Goal: Transaction & Acquisition: Purchase product/service

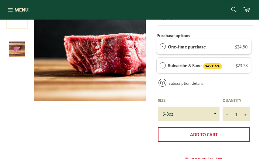
scroll to position [115, 0]
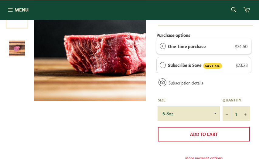
click at [219, 117] on select "6-8oz" at bounding box center [189, 113] width 62 height 15
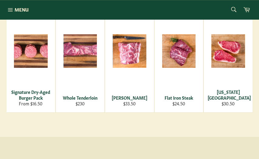
scroll to position [407, 0]
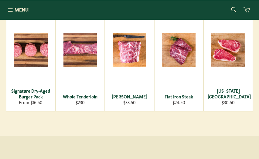
click at [77, 98] on div "View" at bounding box center [80, 59] width 49 height 105
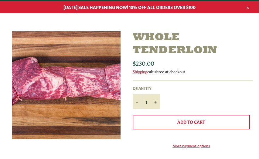
scroll to position [73, 0]
click at [141, 70] on link "Shipping" at bounding box center [139, 72] width 15 height 6
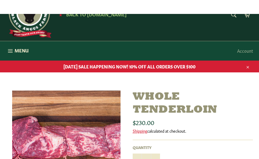
scroll to position [0, 0]
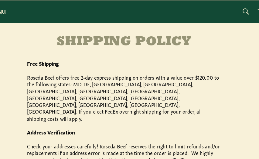
scroll to position [74, 0]
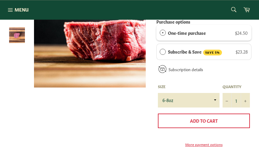
scroll to position [129, 0]
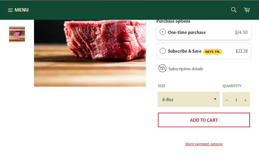
click at [217, 103] on select "6-8oz" at bounding box center [189, 99] width 62 height 15
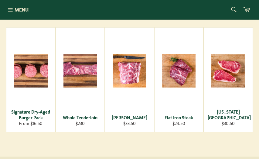
scroll to position [387, 0]
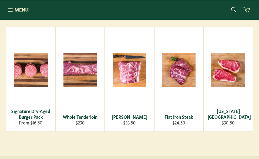
click at [24, 120] on div "Signature Dry-Aged Burger Pack" at bounding box center [30, 114] width 41 height 12
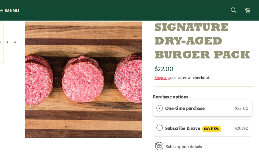
scroll to position [84, 0]
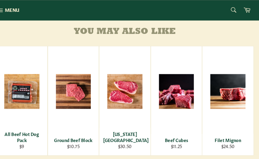
scroll to position [422, 0]
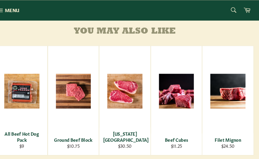
click at [61, 137] on div "Ground Beef Block" at bounding box center [79, 134] width 41 height 6
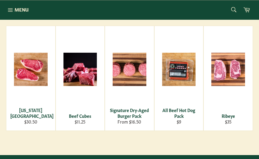
scroll to position [395, 0]
click at [246, 49] on div "View" at bounding box center [227, 78] width 49 height 105
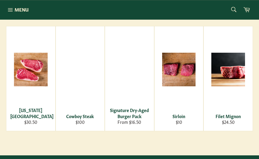
scroll to position [377, 0]
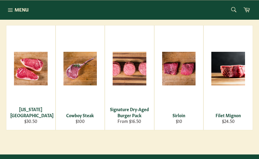
click at [75, 128] on div "View" at bounding box center [80, 77] width 49 height 105
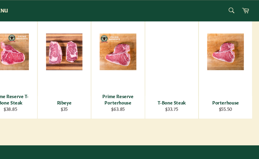
scroll to position [423, 0]
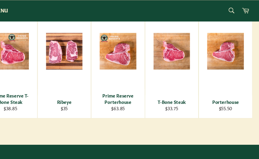
click at [211, 96] on div "Porterhouse" at bounding box center [227, 94] width 41 height 6
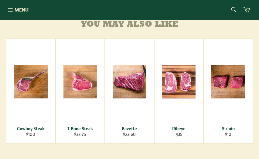
scroll to position [375, 0]
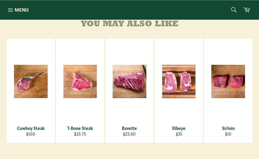
click at [74, 131] on div "T-Bone Steak" at bounding box center [79, 128] width 41 height 6
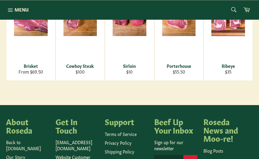
scroll to position [400, 0]
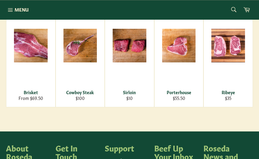
click at [126, 93] on div "View" at bounding box center [129, 54] width 49 height 105
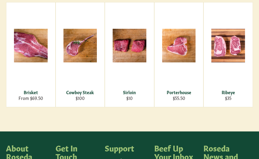
scroll to position [0, 0]
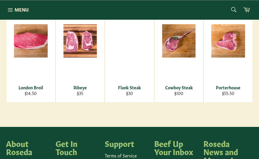
scroll to position [417, 0]
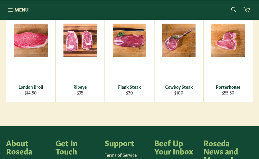
click at [128, 90] on div "Flank Steak" at bounding box center [129, 87] width 41 height 6
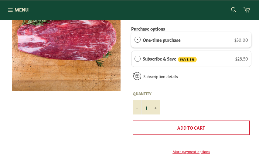
scroll to position [121, 0]
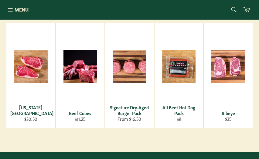
scroll to position [398, 0]
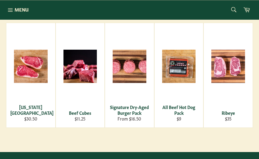
click at [232, 116] on div "Ribeye" at bounding box center [227, 113] width 41 height 6
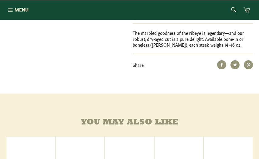
scroll to position [263, 0]
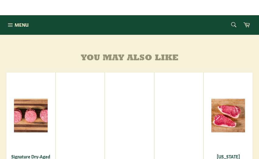
scroll to position [342, 0]
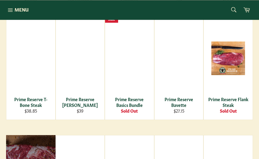
scroll to position [585, 0]
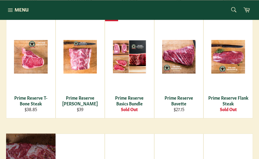
scroll to position [585, 0]
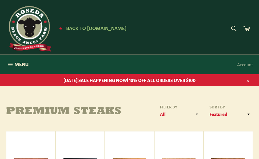
click at [234, 29] on form "Search Search" at bounding box center [233, 29] width 14 height 14
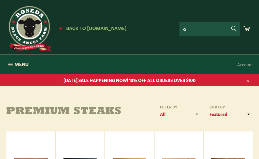
type input "R"
type input "Prime rib eye roast"
click at [233, 28] on button "Search" at bounding box center [233, 28] width 14 height 13
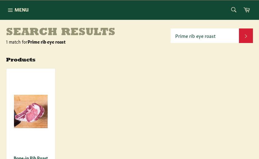
scroll to position [78, 0]
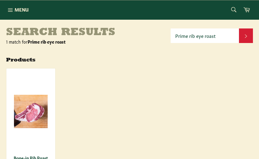
click at [28, 159] on div "Bone-in Rib Roast" at bounding box center [30, 158] width 41 height 6
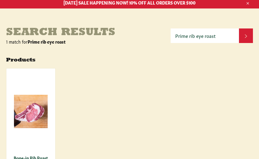
scroll to position [0, 0]
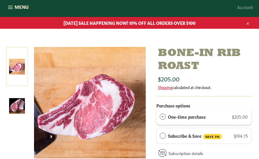
scroll to position [58, 0]
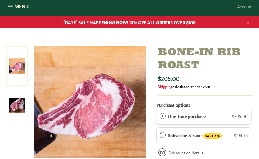
click at [16, 109] on img at bounding box center [17, 106] width 16 height 16
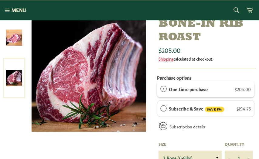
scroll to position [87, 0]
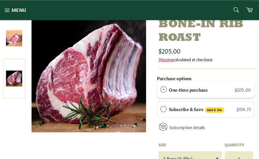
click at [16, 42] on img at bounding box center [17, 37] width 16 height 16
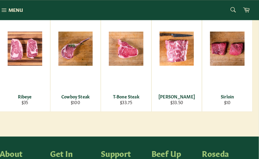
scroll to position [417, 0]
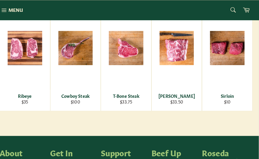
click at [246, 91] on link "Sirloin Regular price $10 View" at bounding box center [227, 55] width 49 height 105
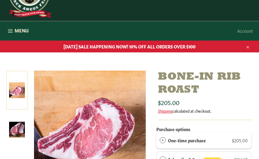
scroll to position [33, 0]
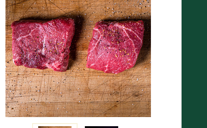
scroll to position [107, 25]
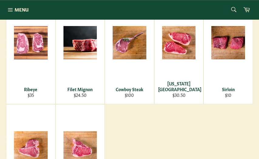
scroll to position [131, 0]
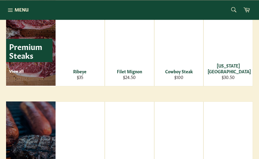
scroll to position [738, 0]
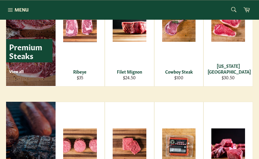
click at [24, 58] on p "Premium Steaks" at bounding box center [29, 50] width 46 height 23
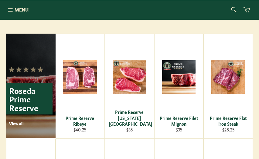
scroll to position [356, 0]
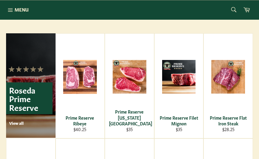
click at [178, 119] on div "Prime Reserve Filet Mignon" at bounding box center [178, 121] width 41 height 12
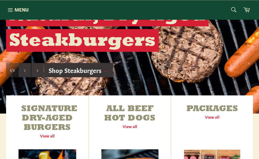
scroll to position [154, 0]
